Goal: Information Seeking & Learning: Find specific fact

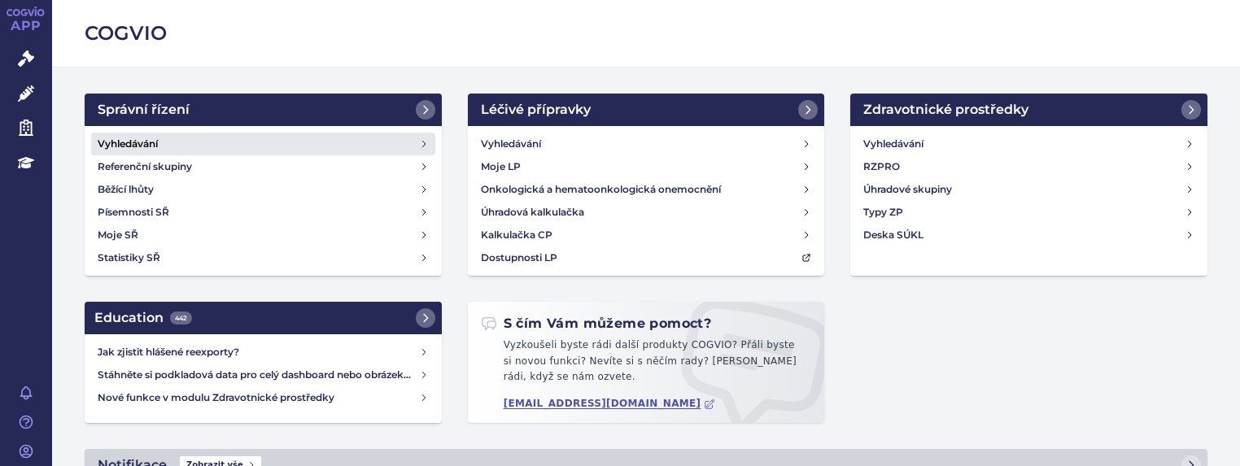
click at [141, 136] on h4 "Vyhledávání" at bounding box center [128, 144] width 60 height 16
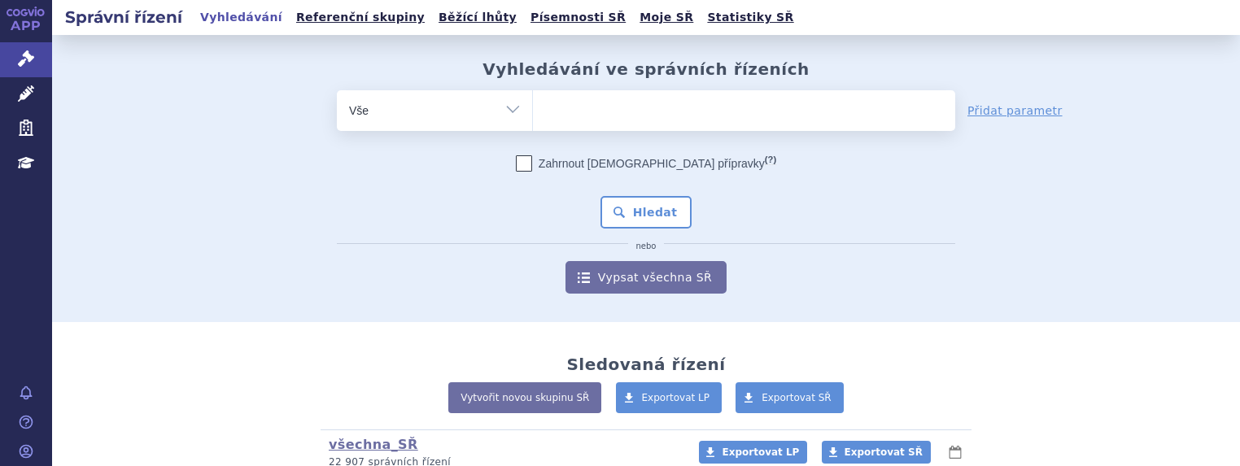
type input "SUKLS114552/2025"
select select "SUKLS114552/2025"
click at [648, 214] on button "Hledat" at bounding box center [647, 212] width 92 height 33
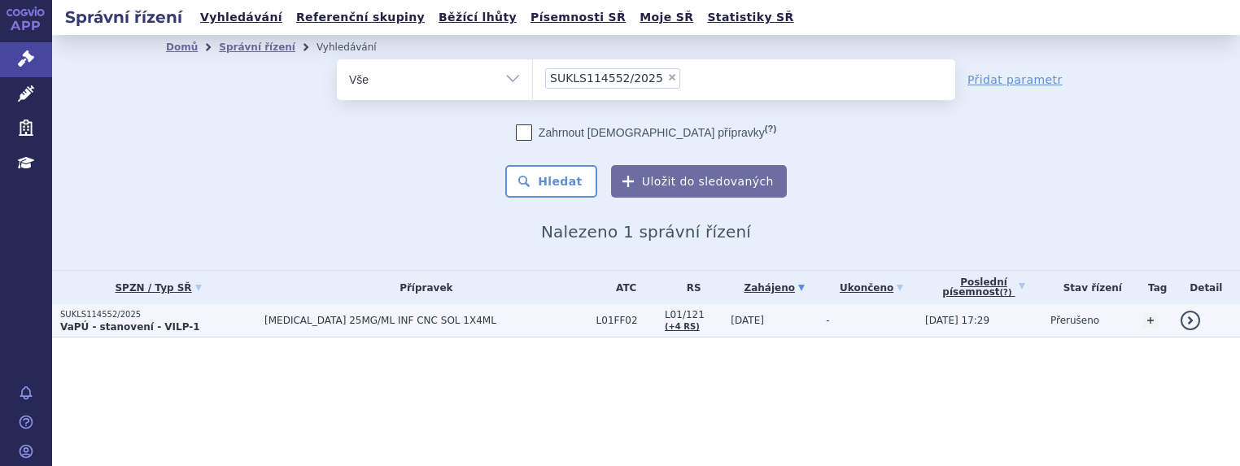
click at [94, 317] on p "SUKLS114552/2025" at bounding box center [158, 314] width 196 height 11
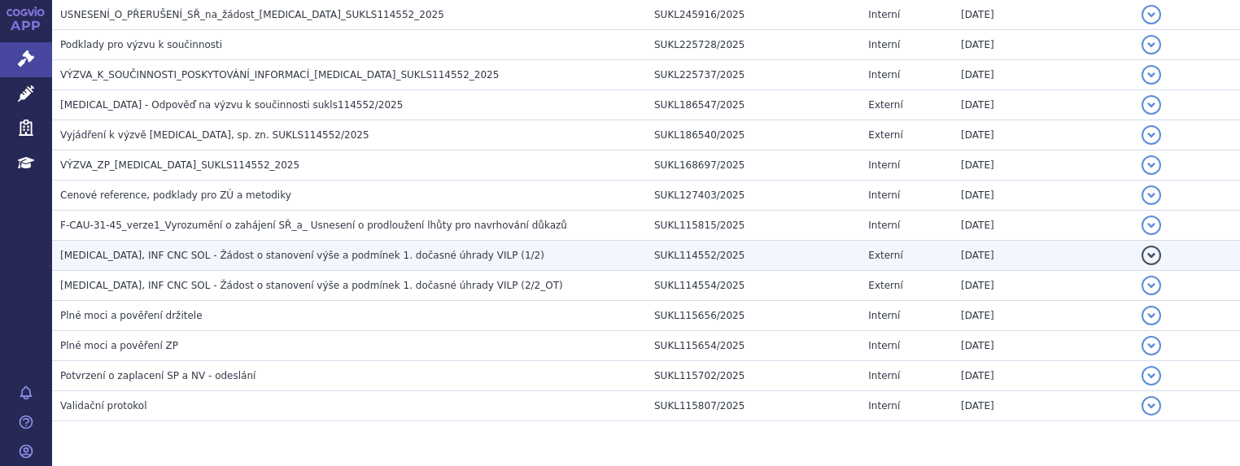
scroll to position [708, 0]
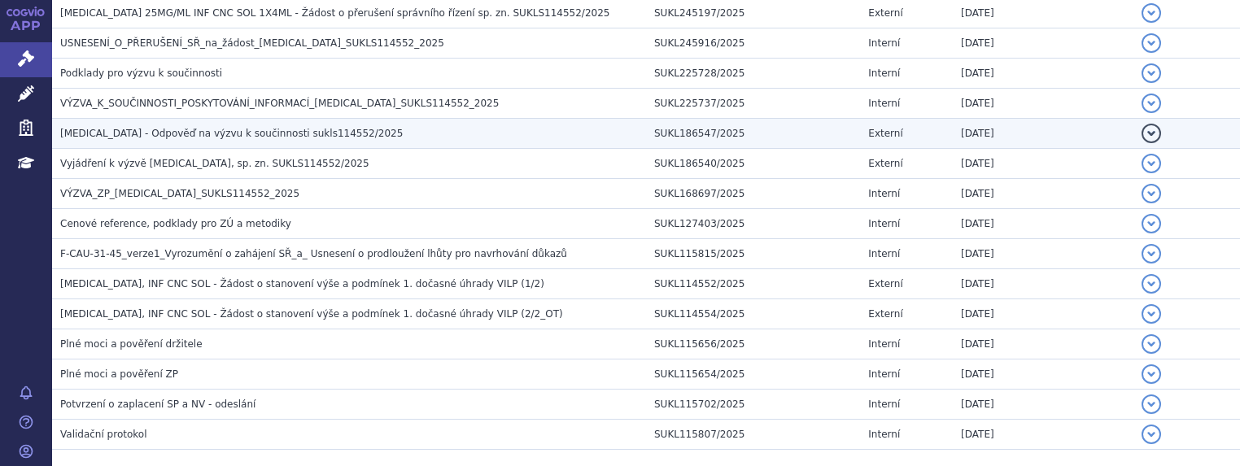
click at [311, 133] on span "KEYTRUDA - Odpověď na výzvu k součinnosti sukls114552/2025" at bounding box center [231, 133] width 343 height 11
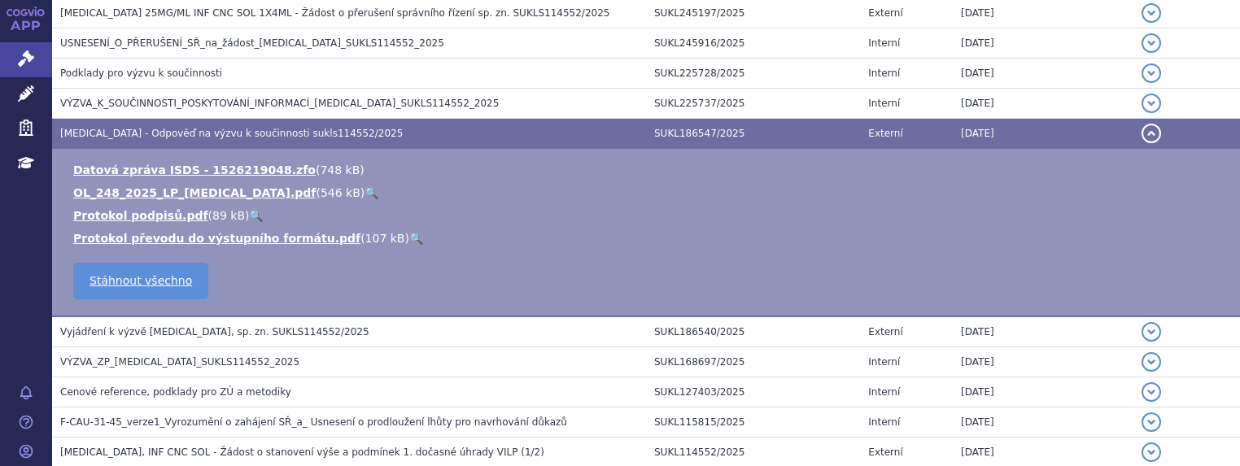
click at [311, 133] on span "KEYTRUDA - Odpověď na výzvu k součinnosti sukls114552/2025" at bounding box center [231, 133] width 343 height 11
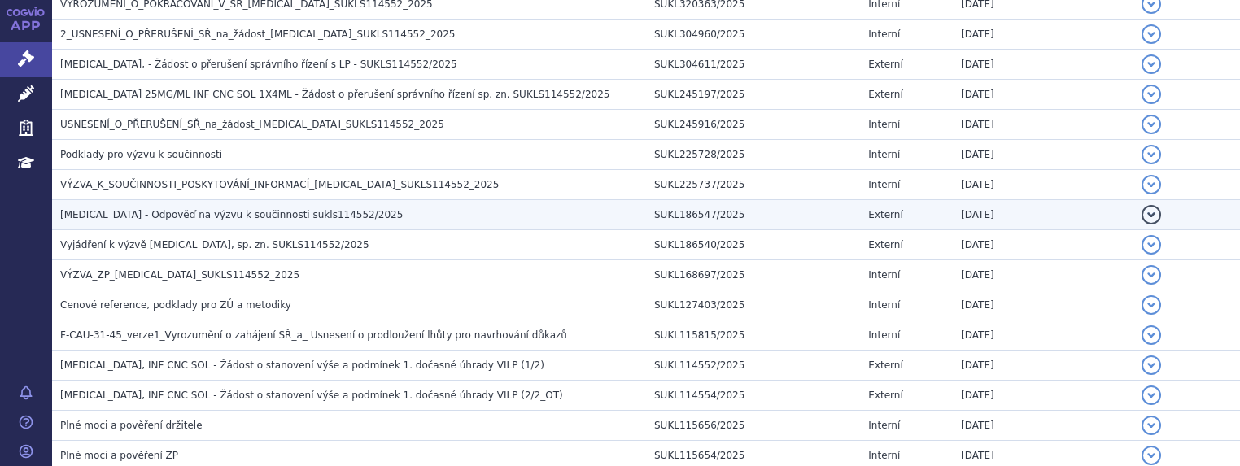
scroll to position [545, 0]
